Goal: Task Accomplishment & Management: Use online tool/utility

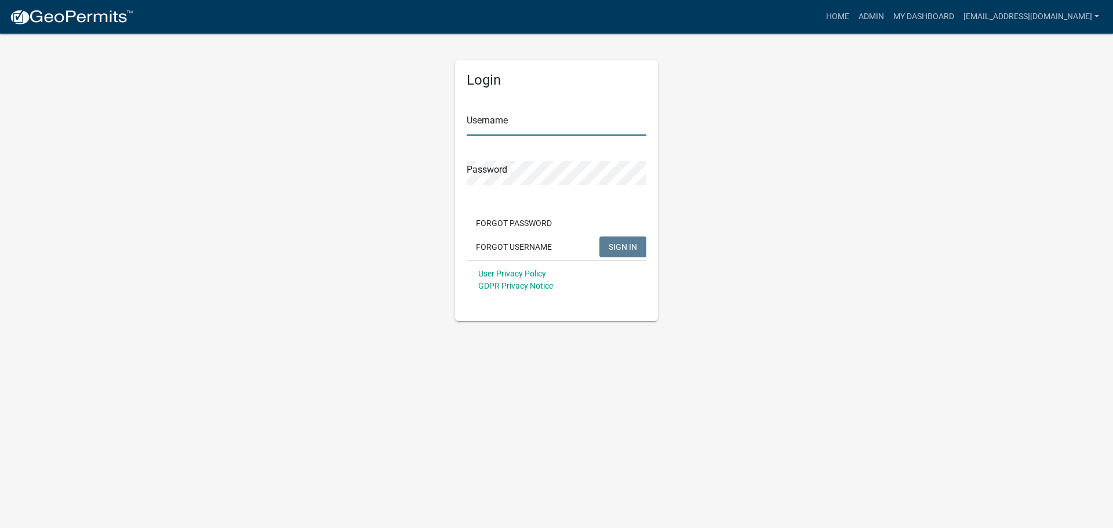
type input "[EMAIL_ADDRESS][DOMAIN_NAME]"
click at [629, 249] on span "SIGN IN" at bounding box center [623, 246] width 28 height 9
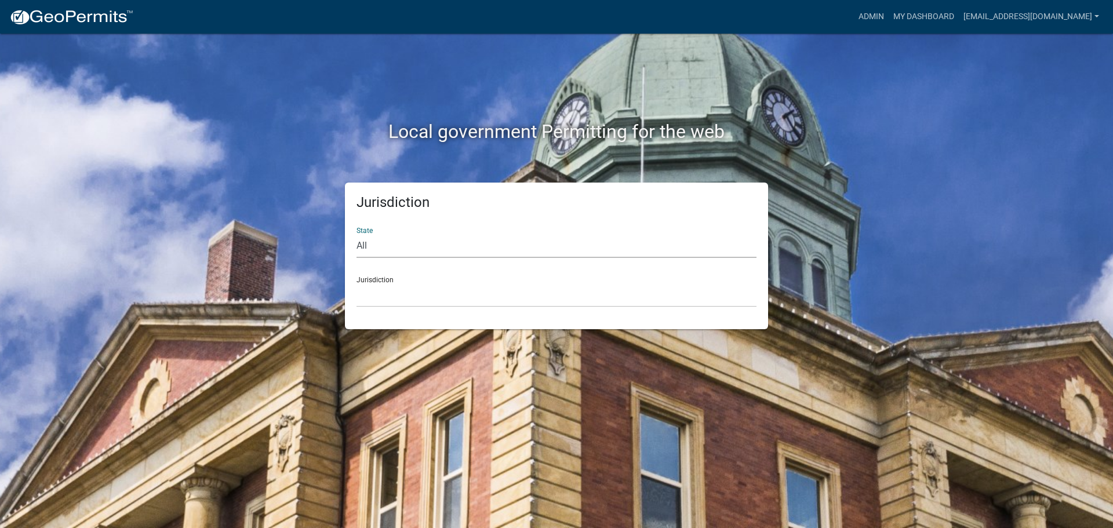
click at [418, 253] on select "All [US_STATE] [US_STATE] [US_STATE] [US_STATE] [US_STATE] [US_STATE] [US_STATE…" at bounding box center [557, 246] width 400 height 24
select select "[US_STATE]"
click at [357, 234] on select "All [US_STATE] [US_STATE] [US_STATE] [US_STATE] [US_STATE] [US_STATE] [US_STATE…" at bounding box center [557, 246] width 400 height 24
click at [405, 288] on select "[GEOGRAPHIC_DATA], [US_STATE] [GEOGRAPHIC_DATA], [US_STATE] [GEOGRAPHIC_DATA], …" at bounding box center [557, 296] width 400 height 24
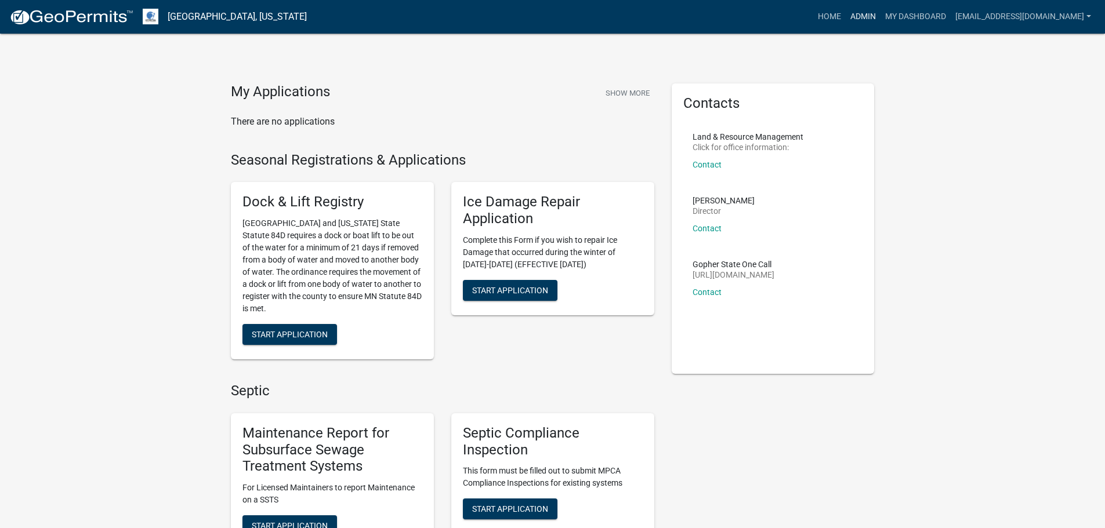
click at [846, 12] on link "Admin" at bounding box center [863, 17] width 35 height 22
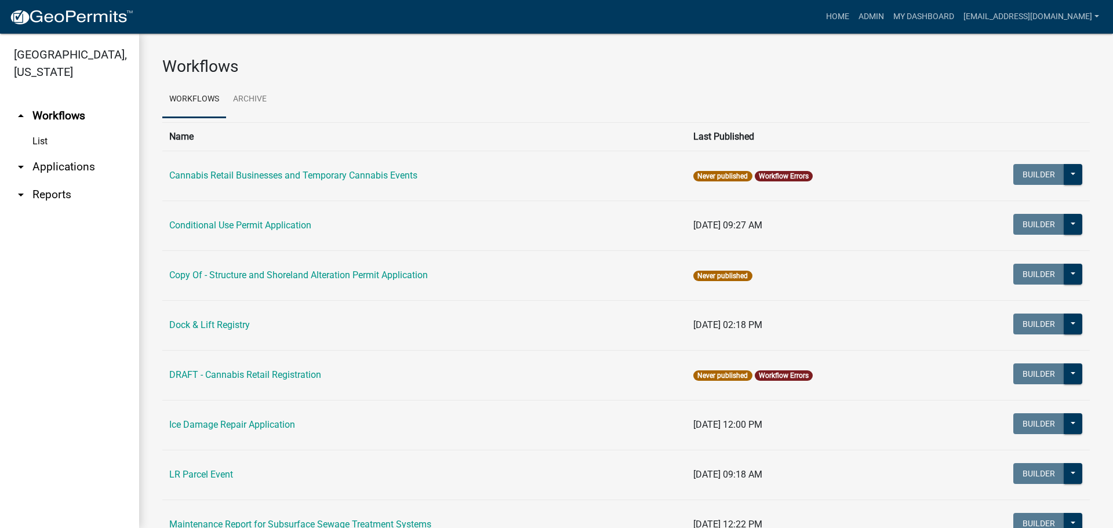
click at [81, 170] on link "arrow_drop_down Applications" at bounding box center [69, 167] width 139 height 28
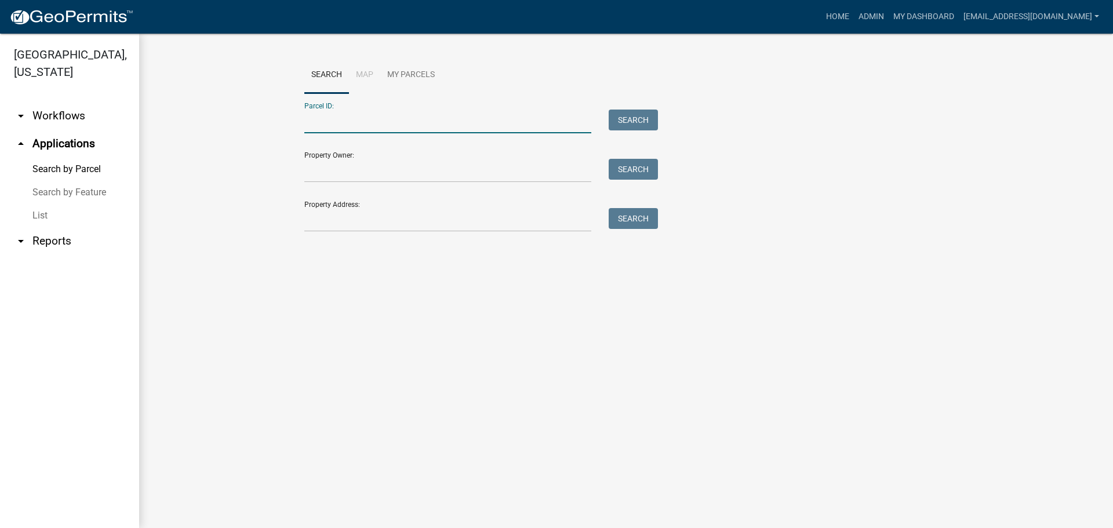
click at [324, 118] on input "Parcel ID:" at bounding box center [447, 122] width 287 height 24
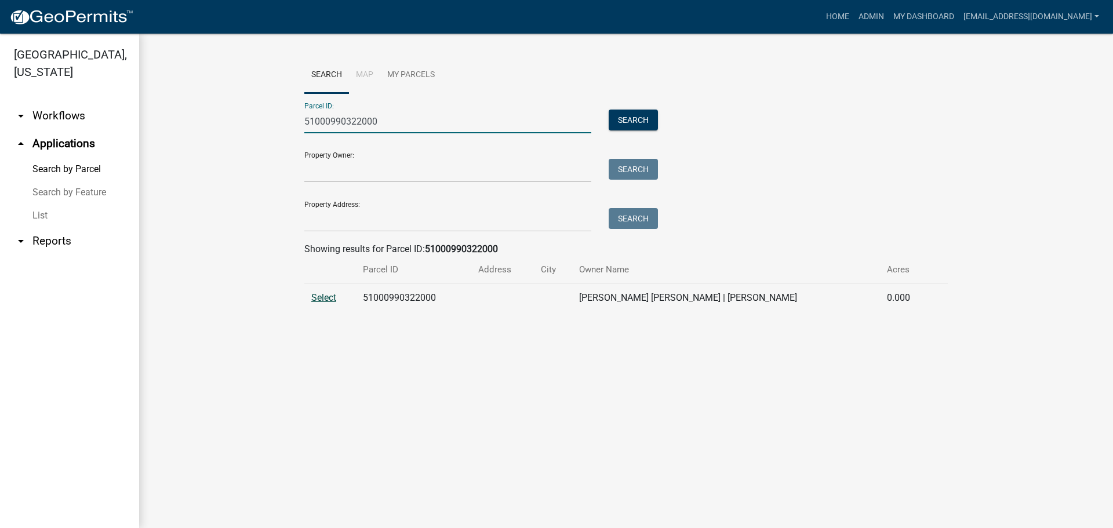
type input "51000990322000"
click at [327, 298] on span "Select" at bounding box center [323, 297] width 25 height 11
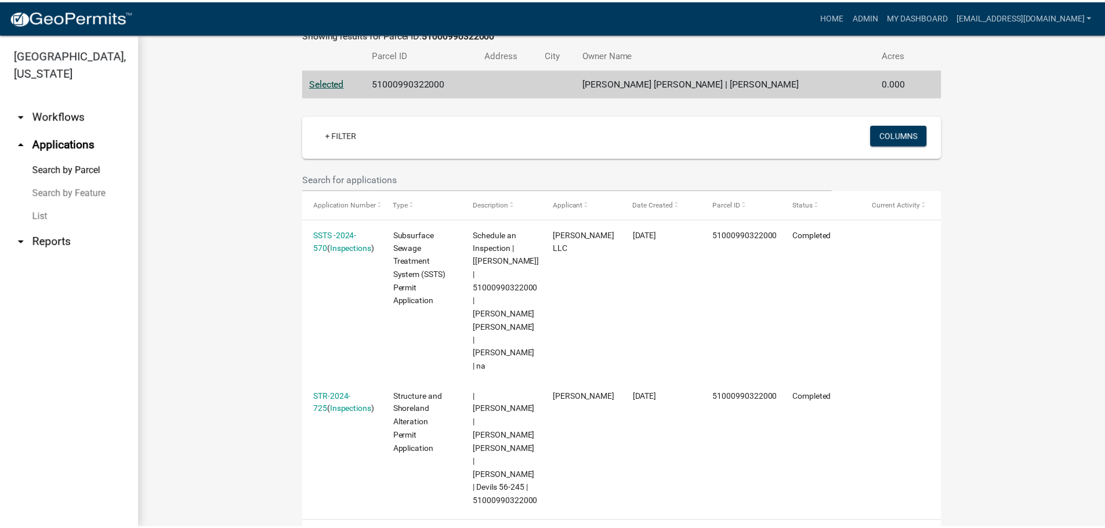
scroll to position [221, 0]
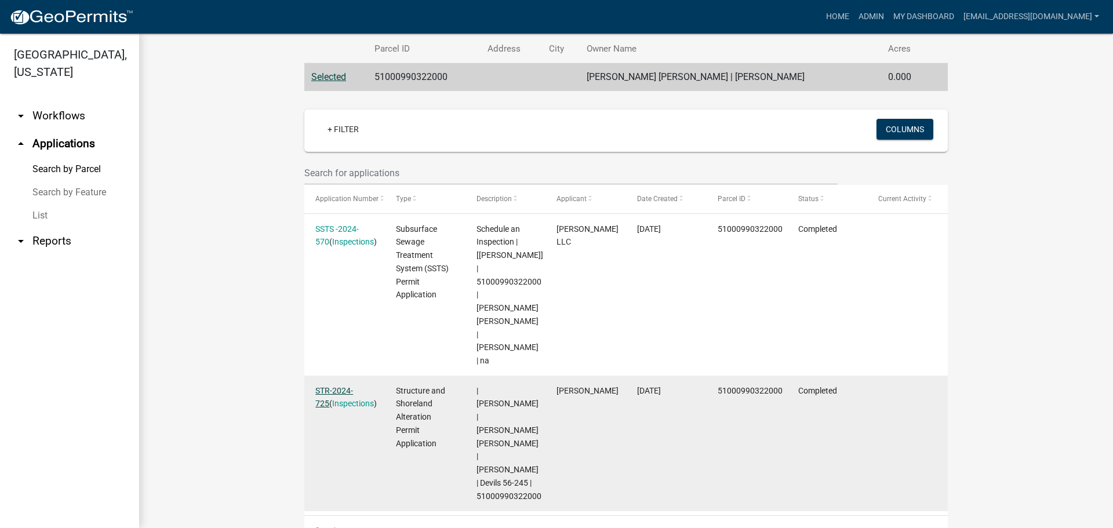
click at [346, 386] on link "STR-2024-725" at bounding box center [334, 397] width 38 height 23
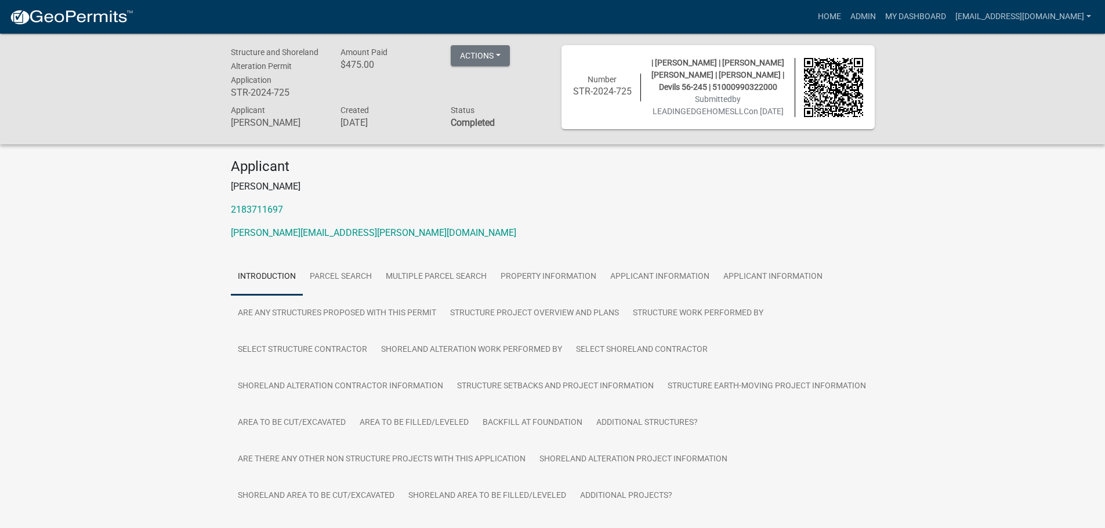
scroll to position [232, 0]
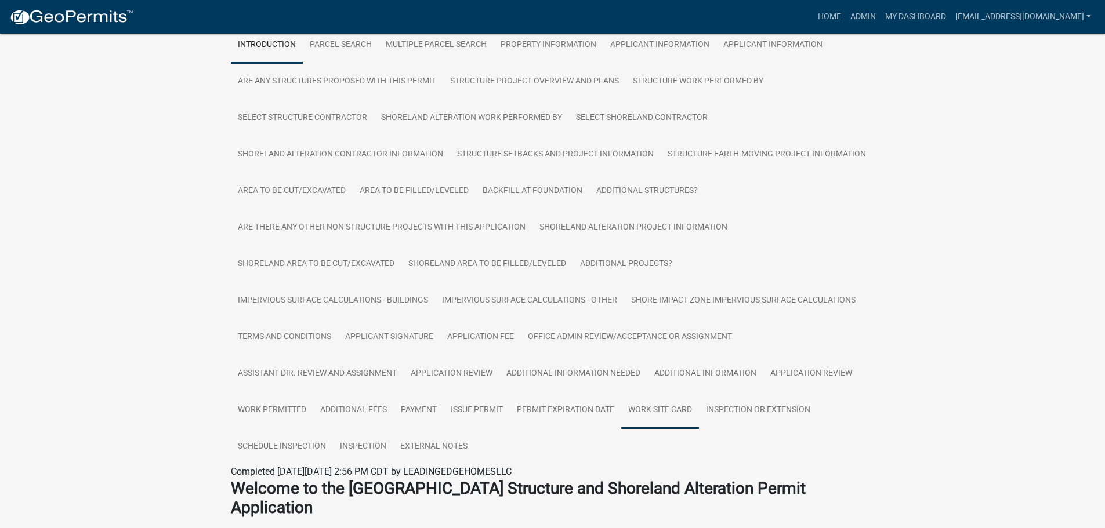
click at [661, 411] on link "Work Site Card" at bounding box center [660, 410] width 78 height 37
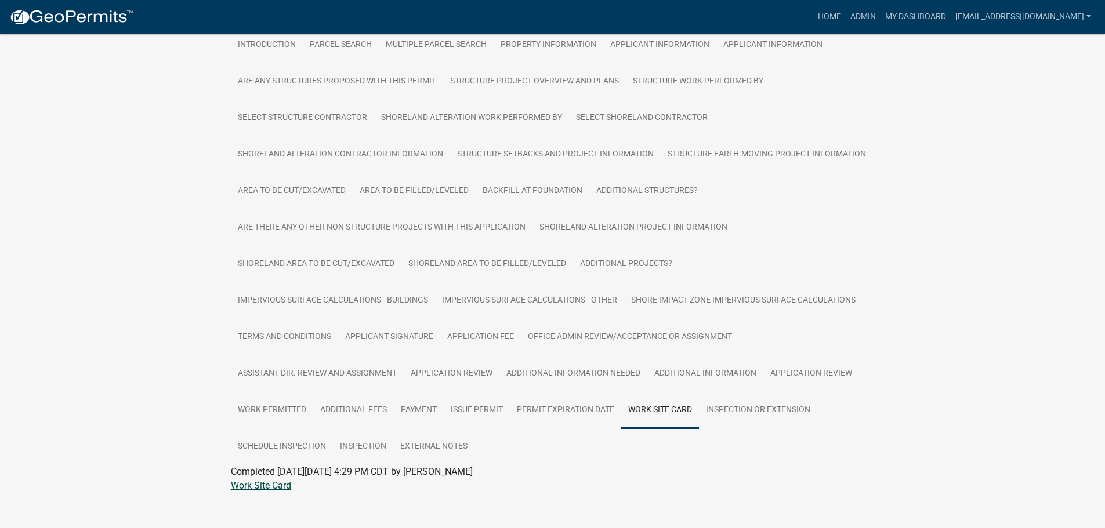
click at [273, 491] on link "Work Site Card" at bounding box center [261, 485] width 60 height 11
